Goal: Task Accomplishment & Management: Manage account settings

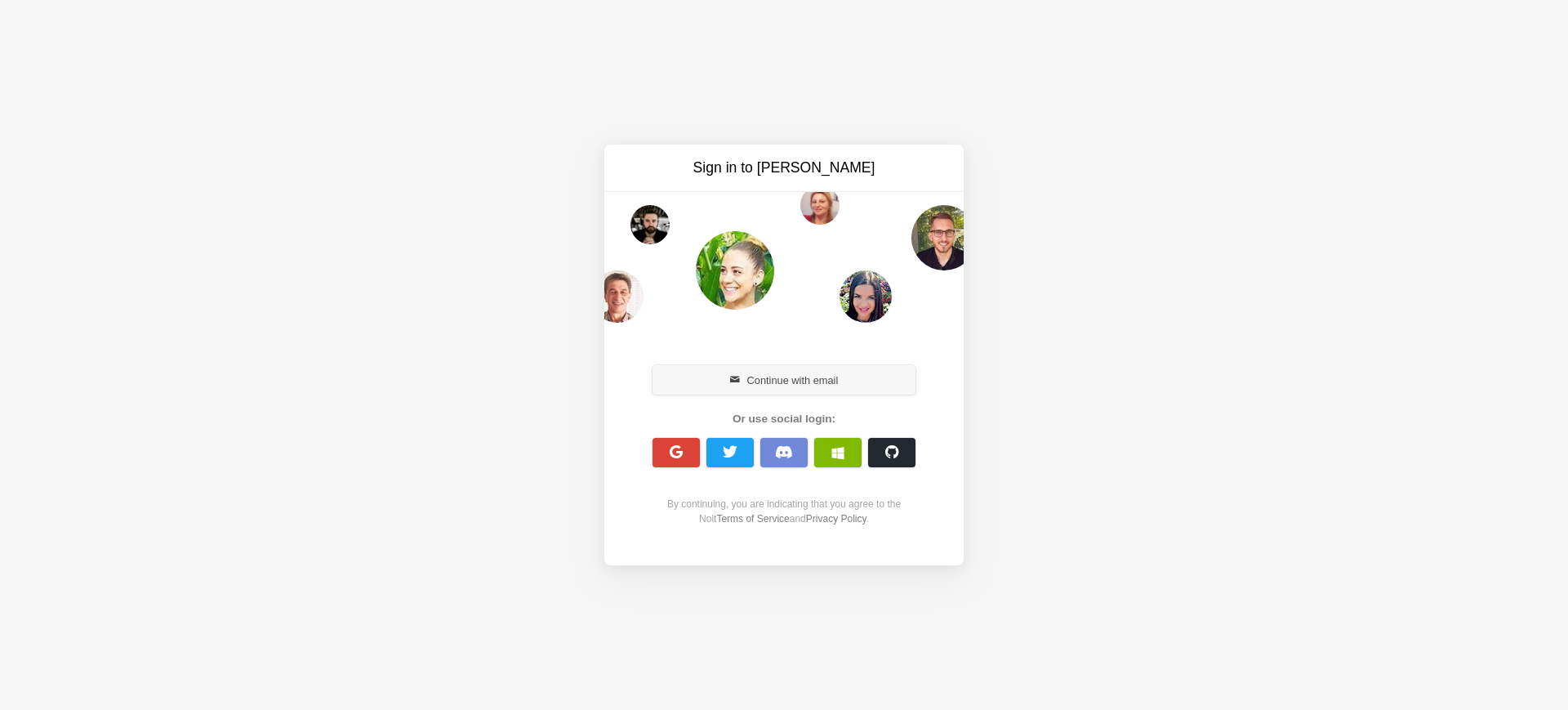
click at [756, 377] on button "Continue with email" at bounding box center [784, 380] width 263 height 29
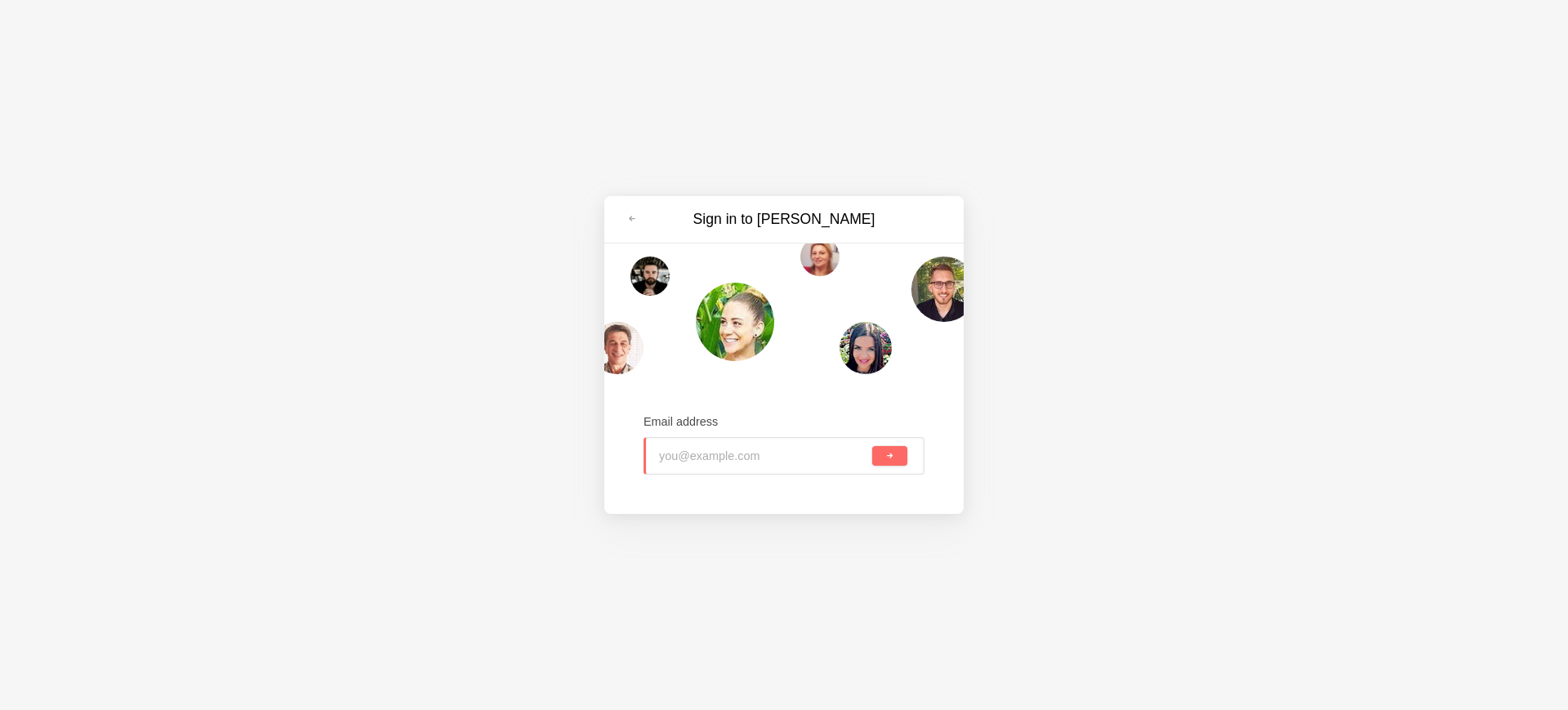
click at [750, 442] on input "email" at bounding box center [763, 456] width 210 height 36
click at [747, 458] on input "email" at bounding box center [763, 456] width 210 height 36
type input "[EMAIL_ADDRESS][DOMAIN_NAME]"
click at [872, 446] on button "submit" at bounding box center [889, 456] width 35 height 20
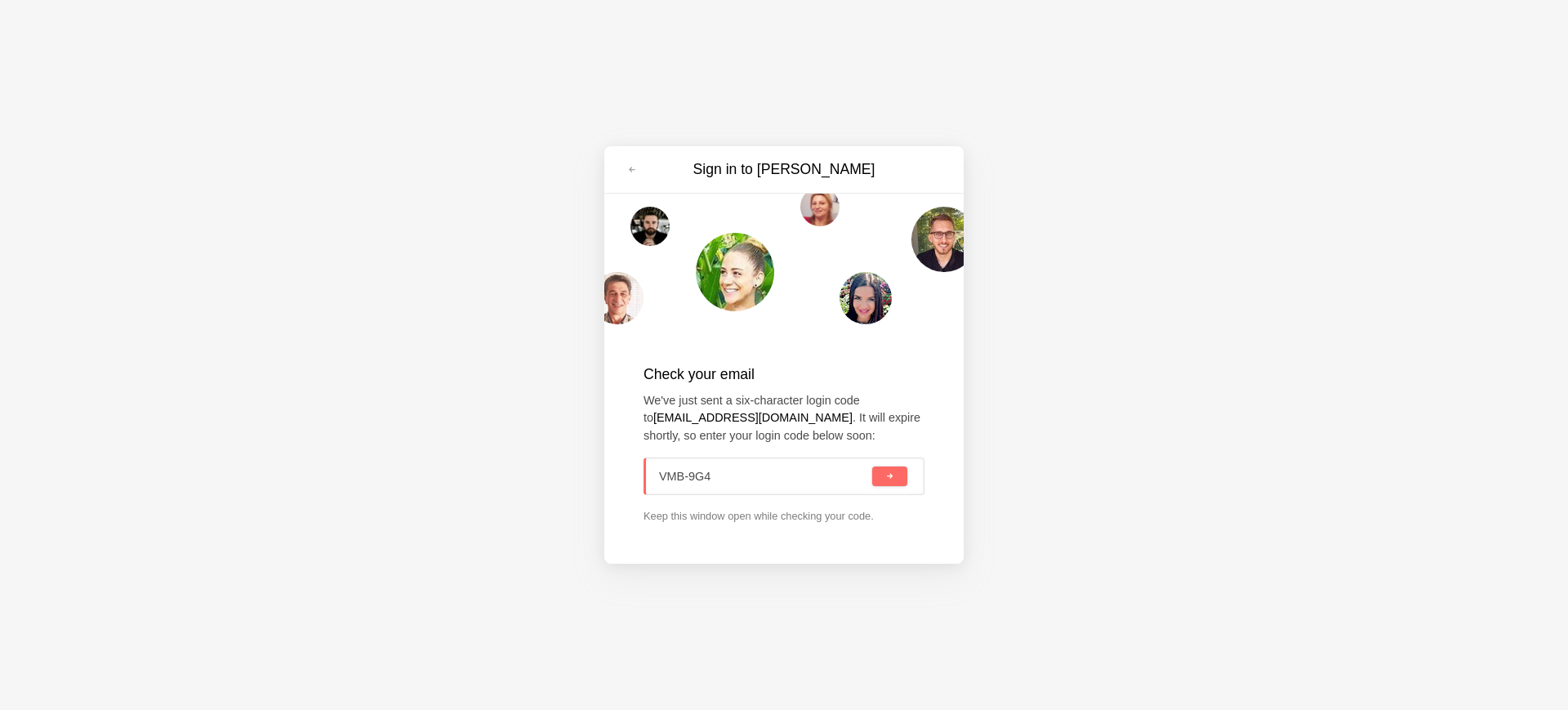
type input "VMB-9G4"
click at [872, 466] on button "submit" at bounding box center [889, 476] width 35 height 20
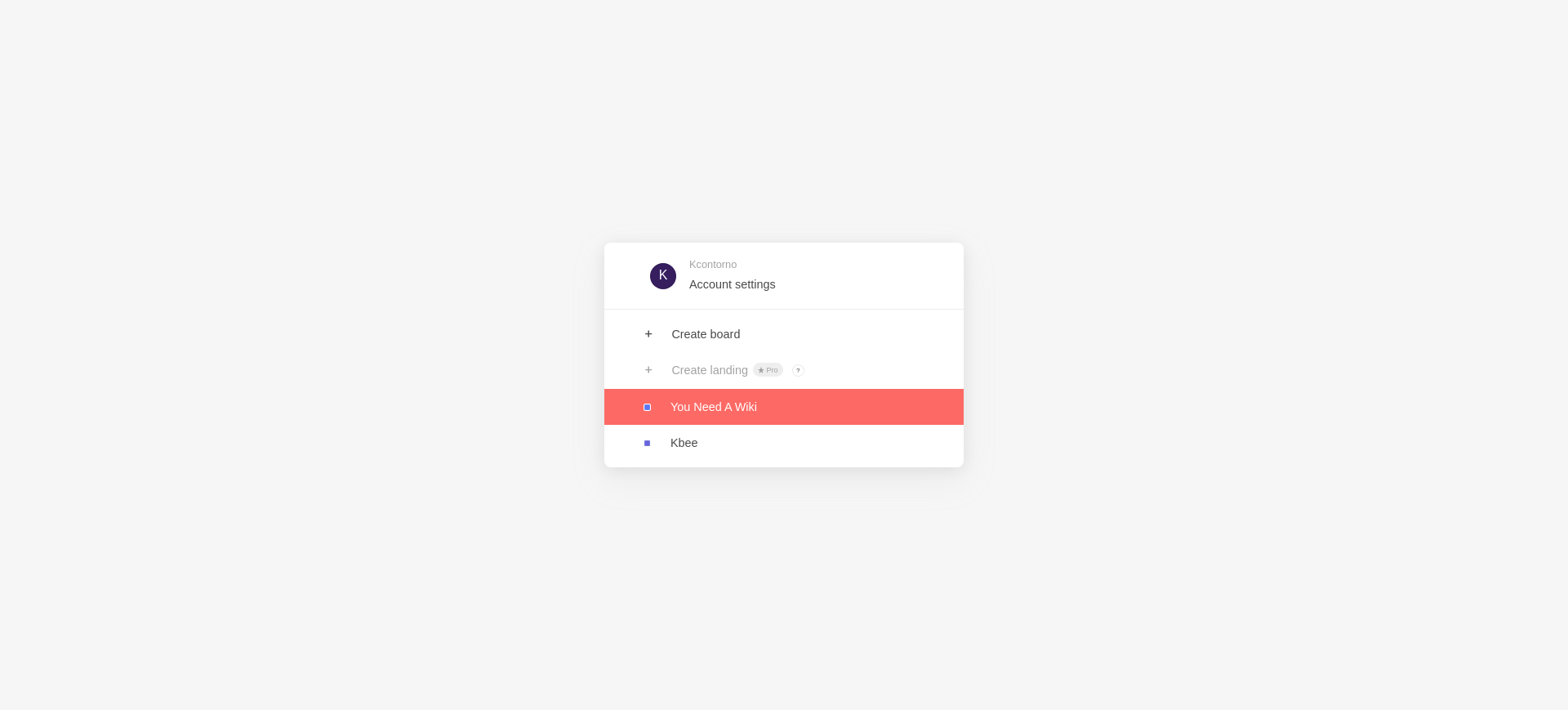
click at [742, 401] on link at bounding box center [784, 407] width 360 height 36
